Goal: Check status

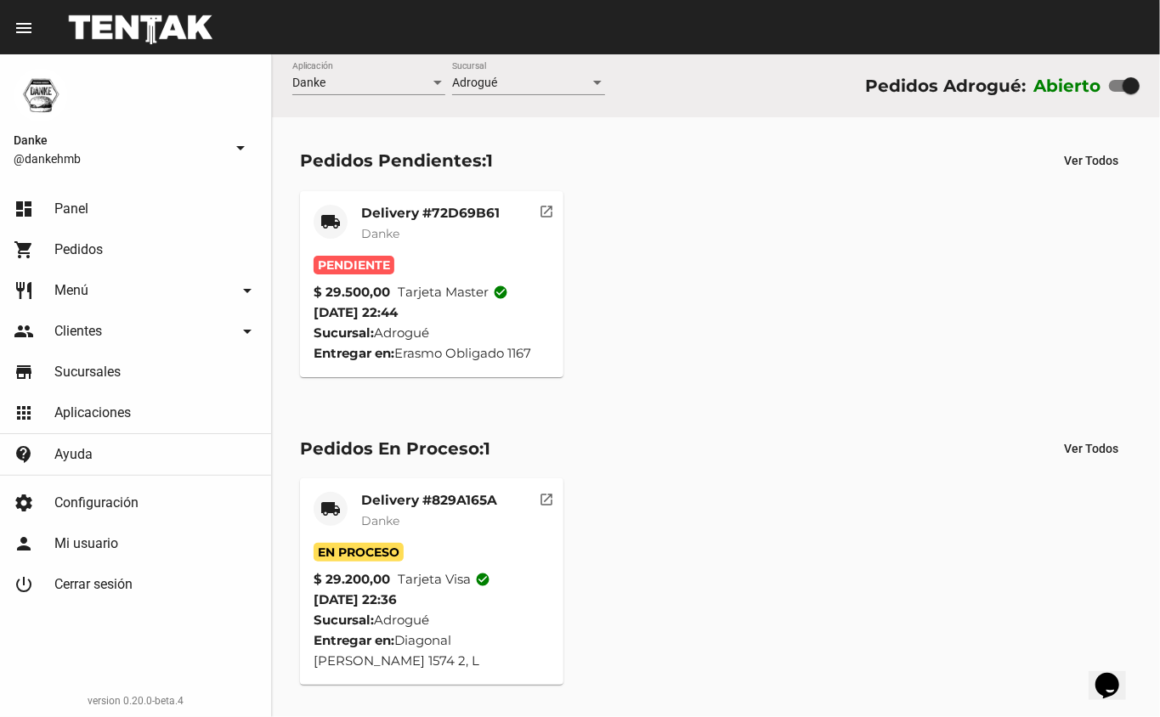
click at [389, 232] on span "Danke" at bounding box center [380, 233] width 38 height 15
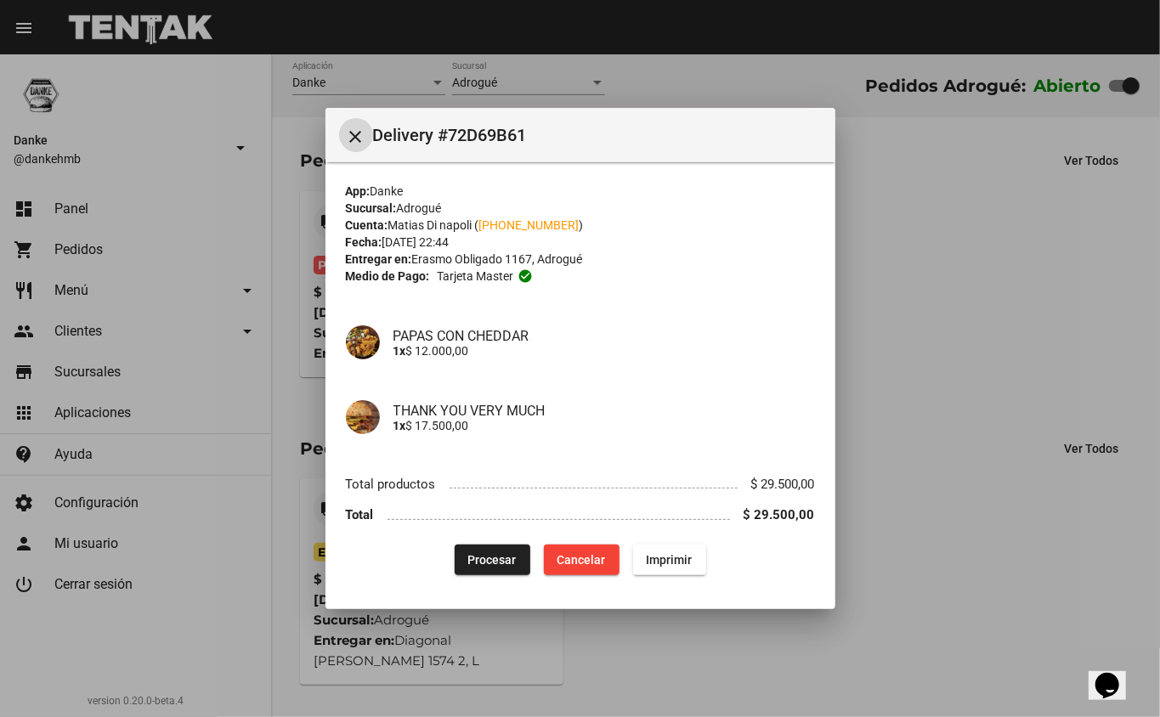
click at [929, 403] on div at bounding box center [580, 358] width 1160 height 717
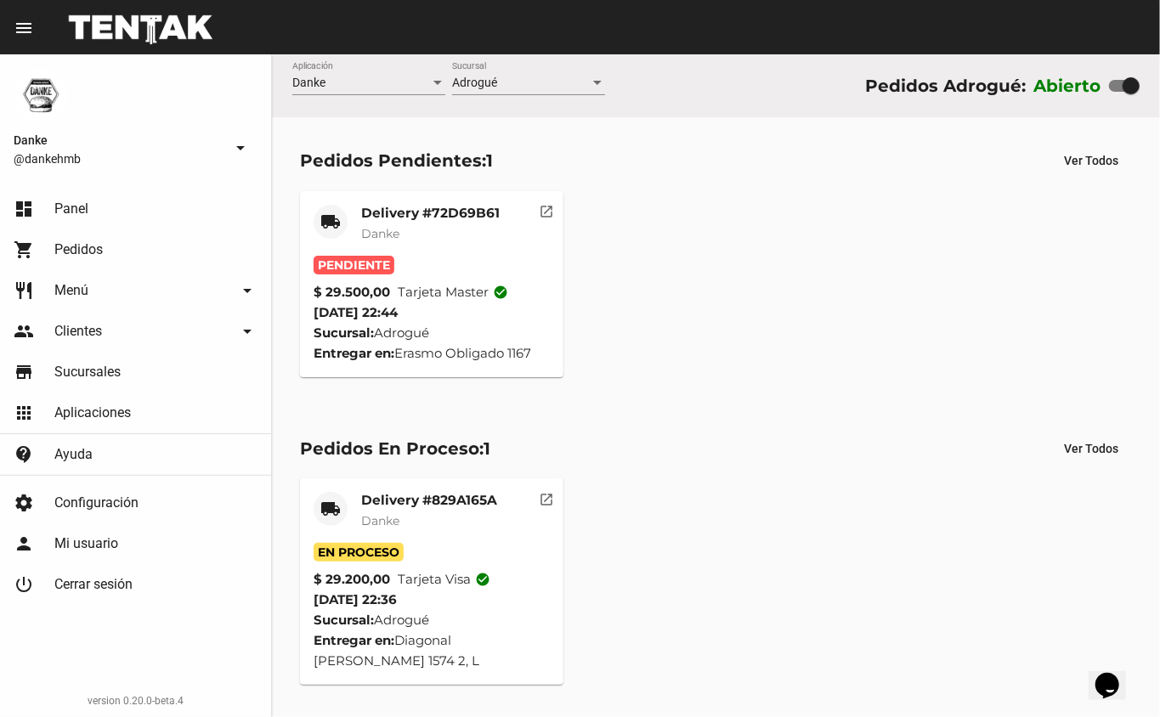
click at [432, 492] on mat-card-title "Delivery #829A165A" at bounding box center [429, 500] width 136 height 17
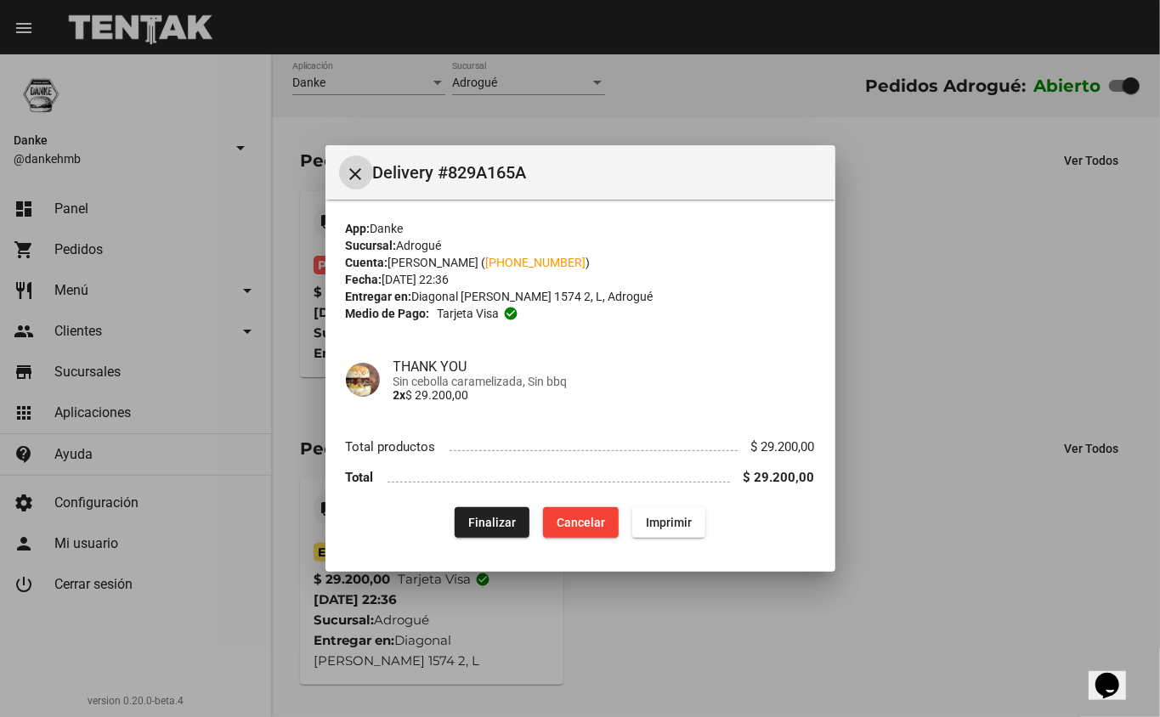
click at [950, 394] on div at bounding box center [580, 358] width 1160 height 717
